Goal: Information Seeking & Learning: Learn about a topic

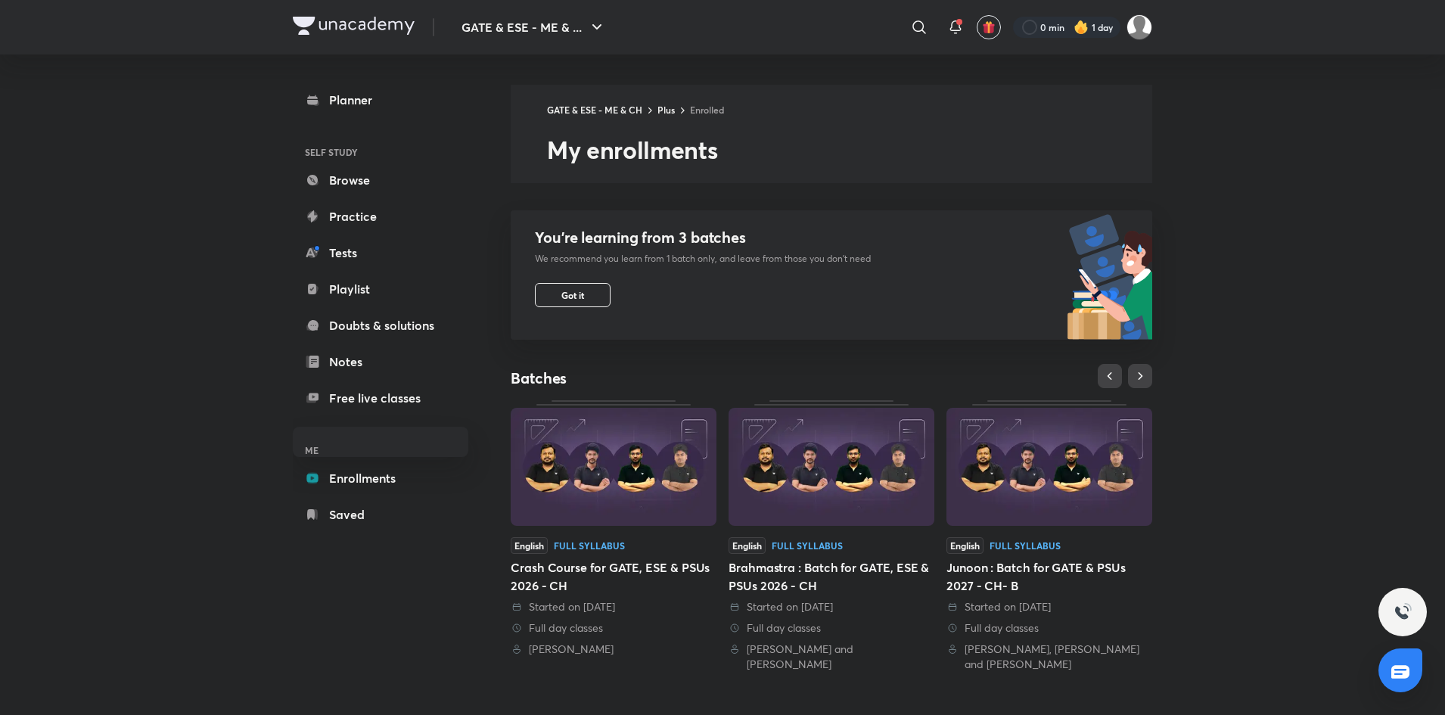
click at [1279, 137] on div "GATE & ESE - ME & ... ​ 0 min 1 day Planner SELF STUDY Browse Practice Tests Pl…" at bounding box center [722, 508] width 1445 height 1017
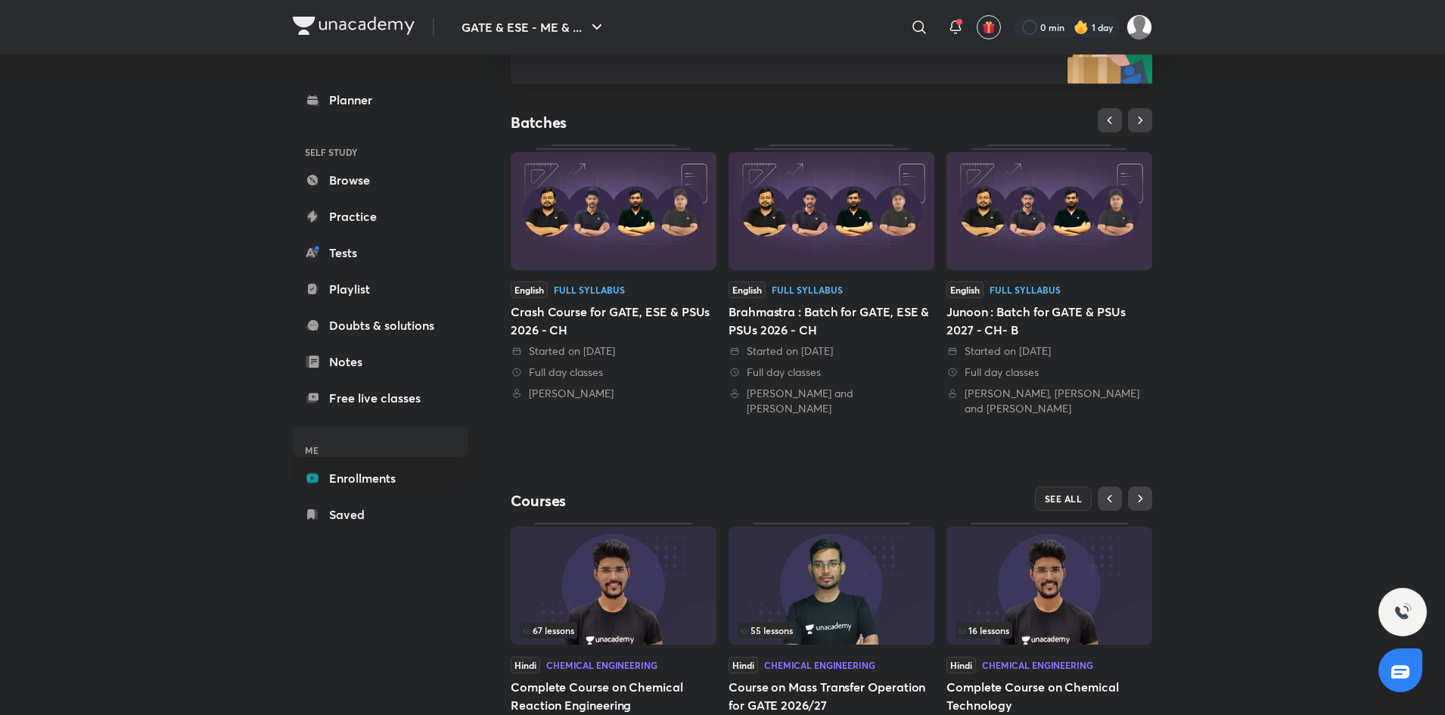
scroll to position [326, 0]
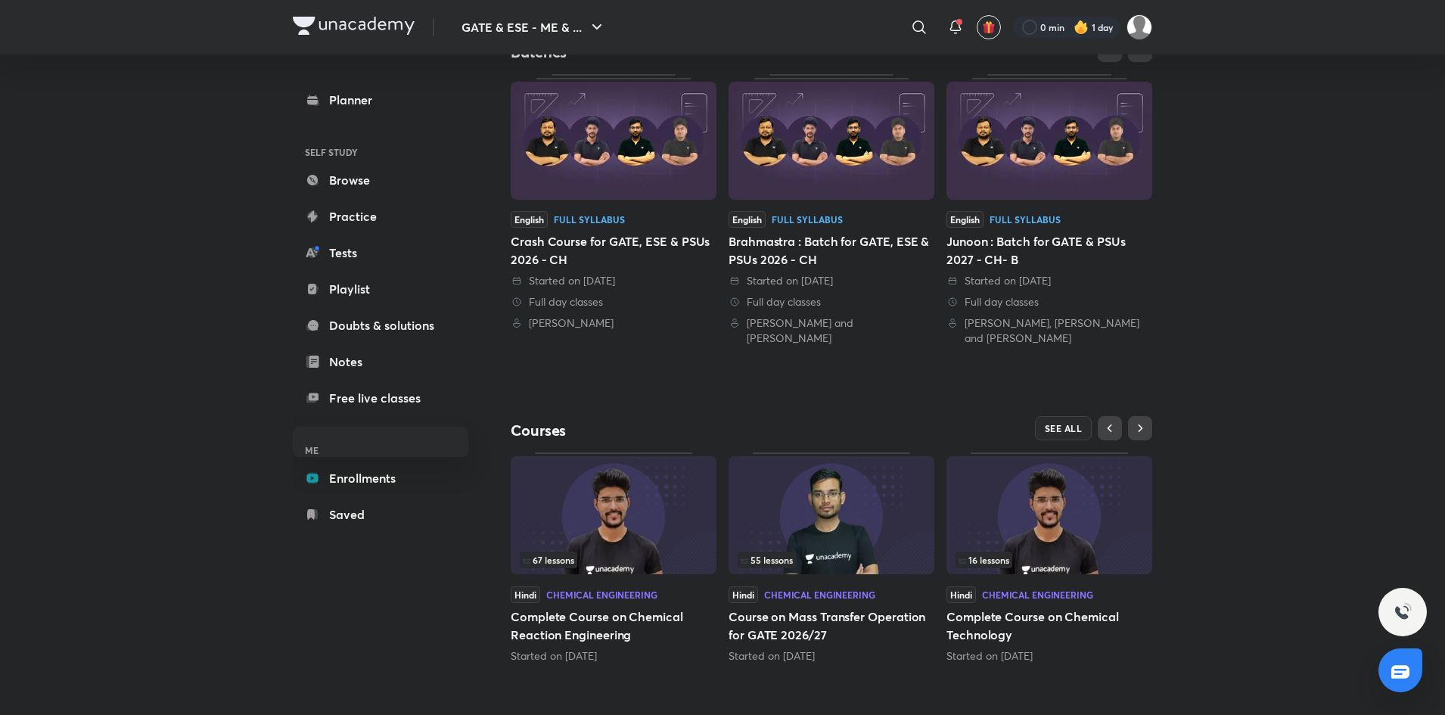
click at [641, 536] on img at bounding box center [614, 515] width 206 height 118
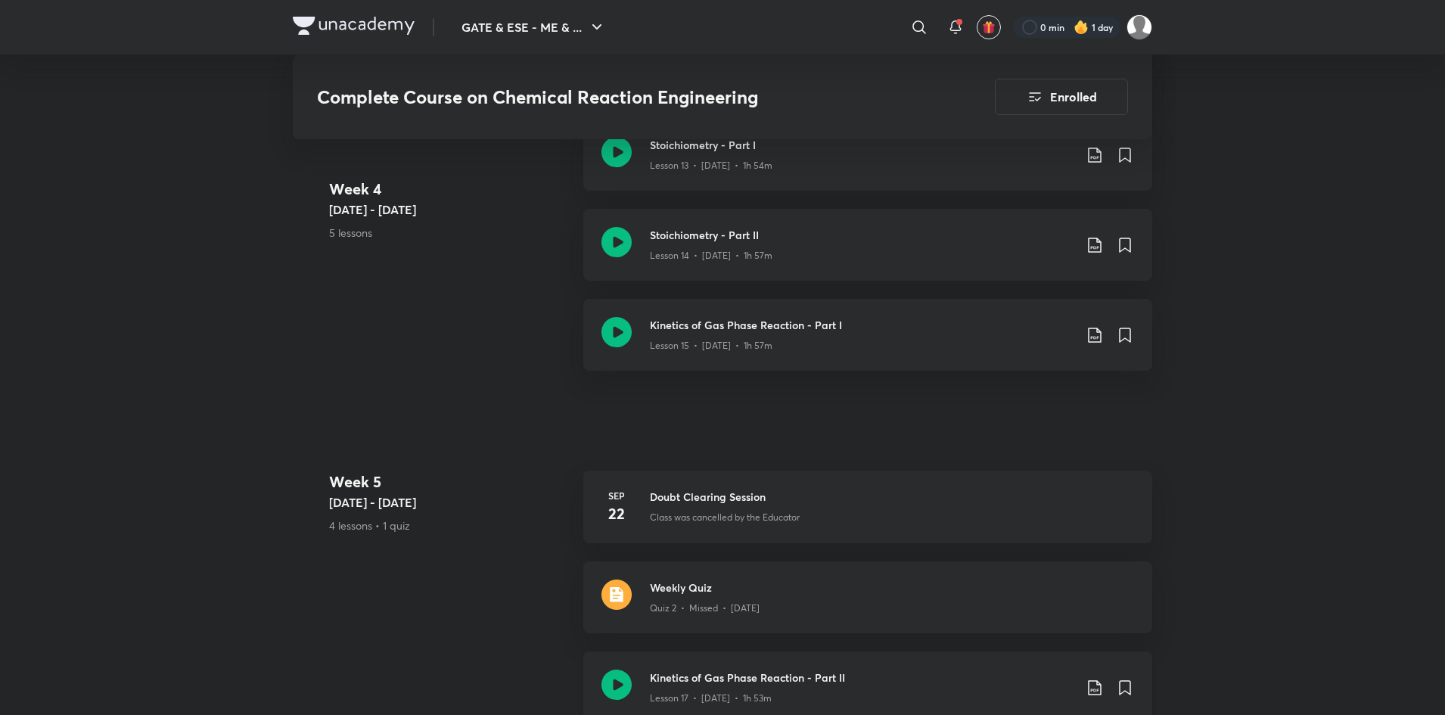
scroll to position [2268, 0]
click at [950, 325] on h3 "Kinetics of Gas Phase Reaction - Part I" at bounding box center [862, 326] width 424 height 16
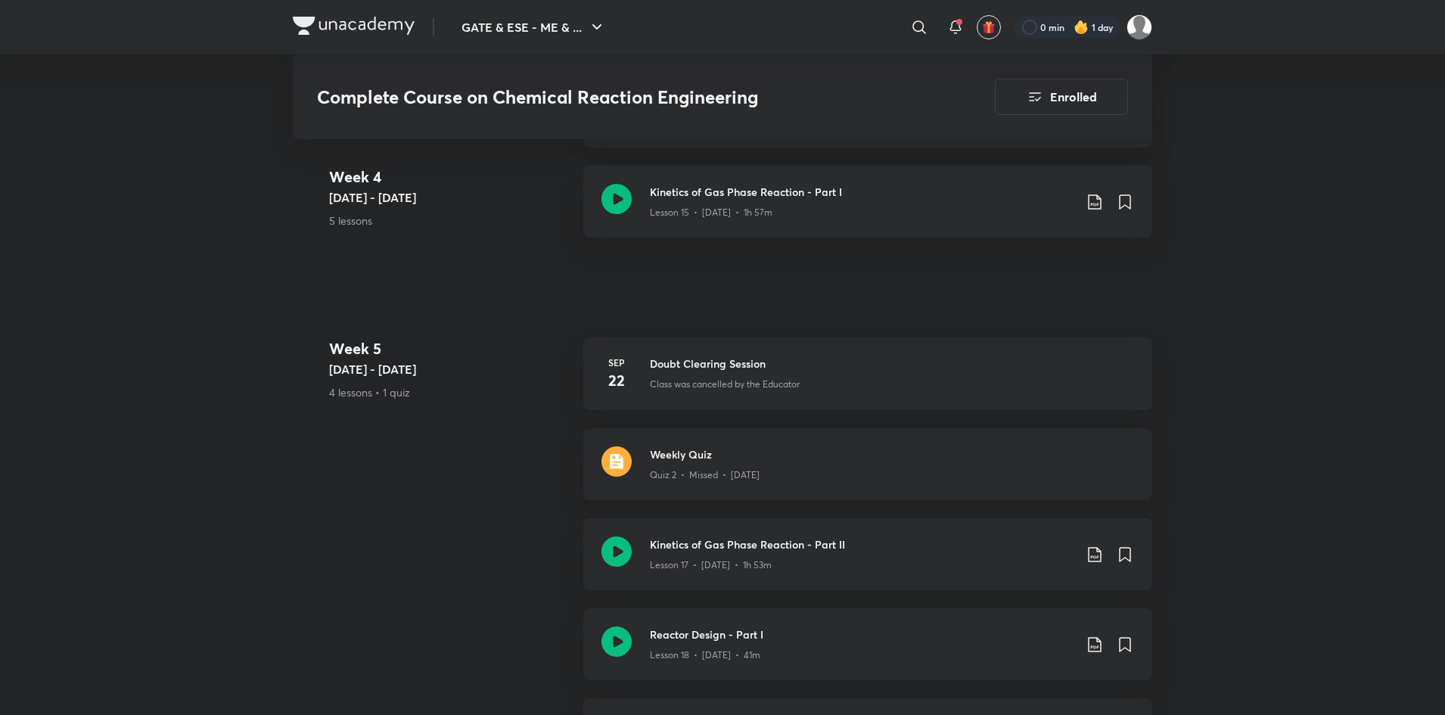
scroll to position [2397, 0]
drag, startPoint x: 0, startPoint y: 0, endPoint x: 866, endPoint y: 553, distance: 1028.0
click at [866, 553] on h3 "Kinetics of Gas Phase Reaction - Part II" at bounding box center [862, 549] width 424 height 16
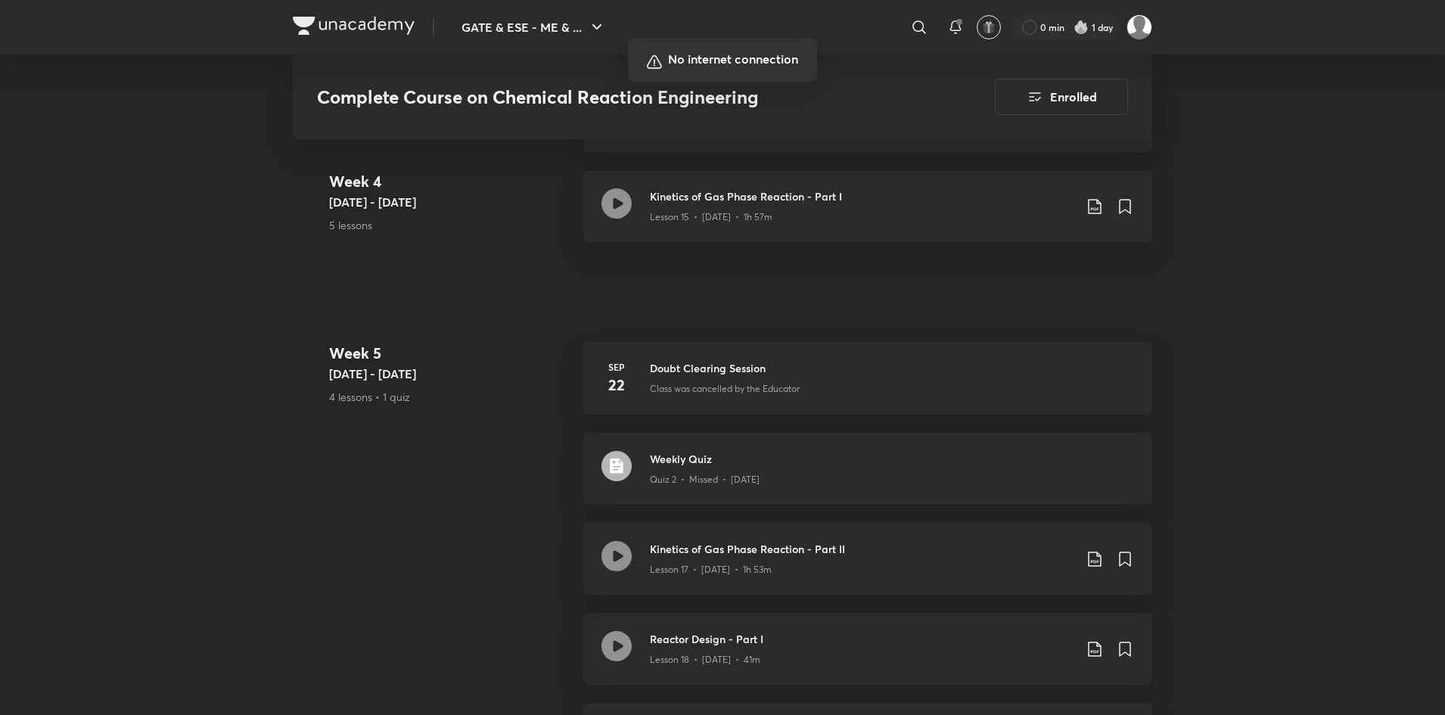
click at [609, 462] on div at bounding box center [722, 357] width 1445 height 715
